Goal: Task Accomplishment & Management: Use online tool/utility

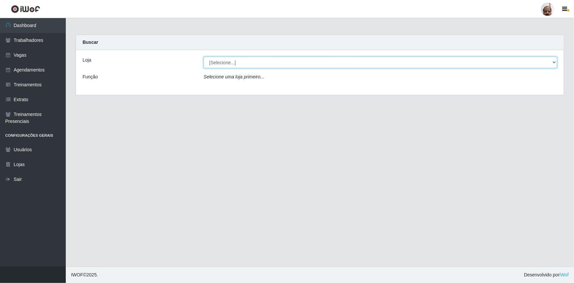
drag, startPoint x: 556, startPoint y: 63, endPoint x: 553, endPoint y: 66, distance: 4.7
click at [556, 63] on select "[Selecione...] Mar Vermelho - Loja 05" at bounding box center [381, 63] width 354 height 12
select select "252"
click at [204, 57] on select "[Selecione...] Mar Vermelho - Loja 05" at bounding box center [381, 63] width 354 height 12
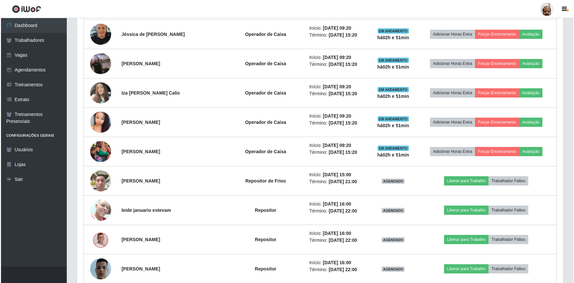
scroll to position [568, 0]
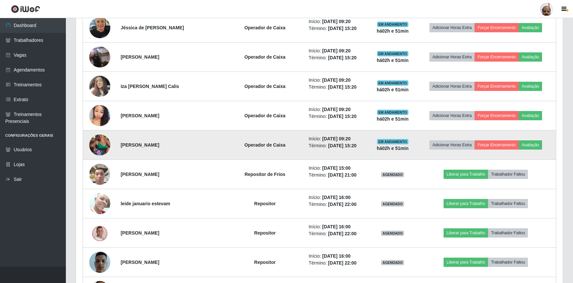
click at [99, 145] on img at bounding box center [99, 145] width 21 height 38
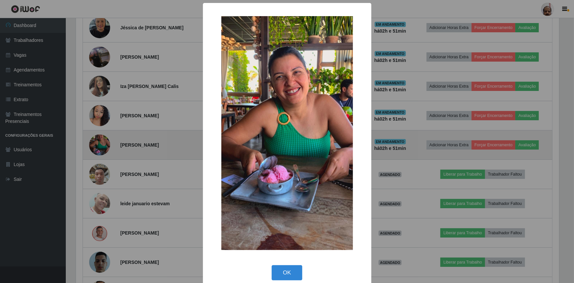
click at [98, 144] on div "× OK Cancel" at bounding box center [287, 141] width 574 height 283
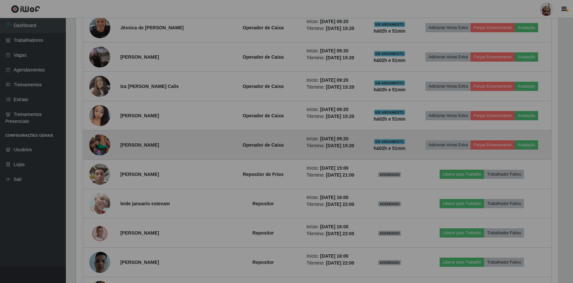
scroll to position [137, 486]
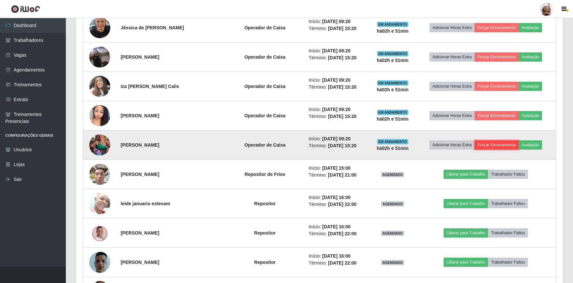
click at [496, 145] on button "Forçar Encerramento" at bounding box center [496, 144] width 44 height 9
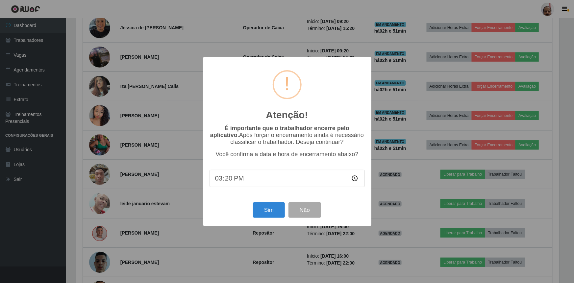
click at [217, 182] on input "15:20" at bounding box center [287, 178] width 155 height 17
type input "12:11"
click at [273, 215] on button "Sim" at bounding box center [269, 209] width 32 height 15
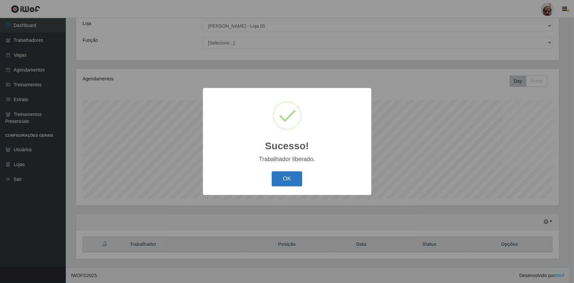
click at [290, 177] on button "OK" at bounding box center [287, 178] width 31 height 15
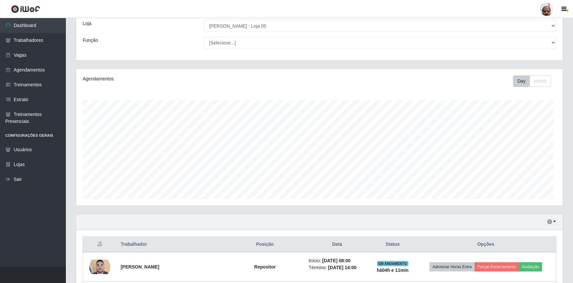
scroll to position [137, 486]
